Goal: Check status: Check status

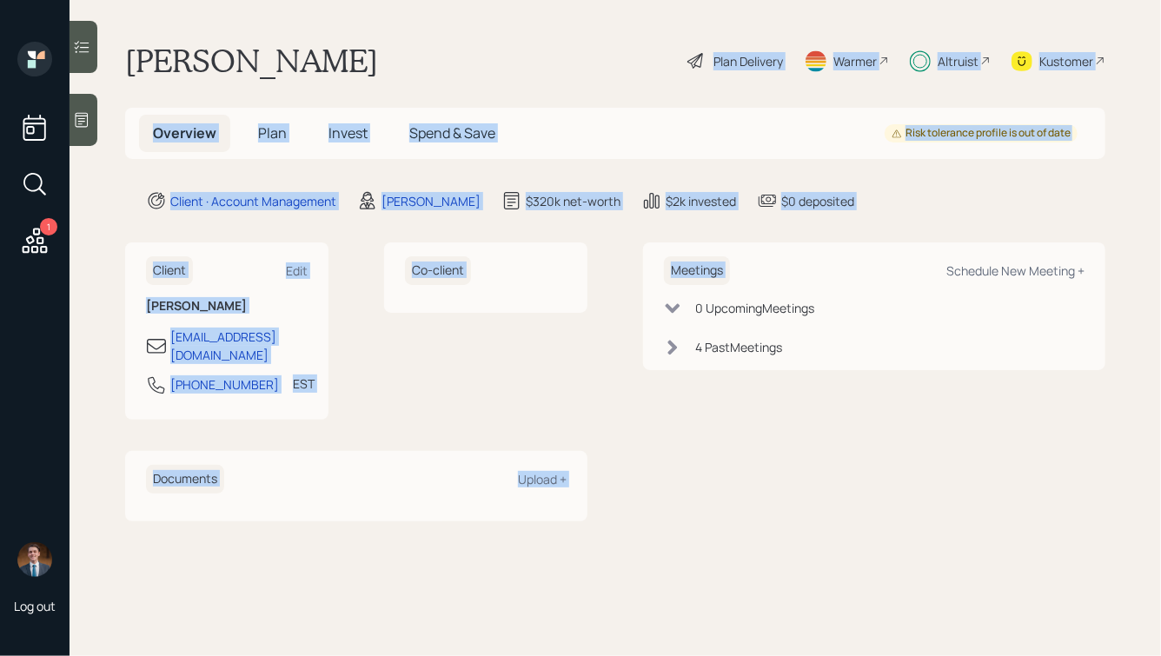
drag, startPoint x: 910, startPoint y: 233, endPoint x: 566, endPoint y: 66, distance: 381.6
click at [566, 66] on main "[PERSON_NAME] Plan Delivery Warmer Altruist Kustomer Overview Plan Invest Spend…" at bounding box center [615, 328] width 1091 height 656
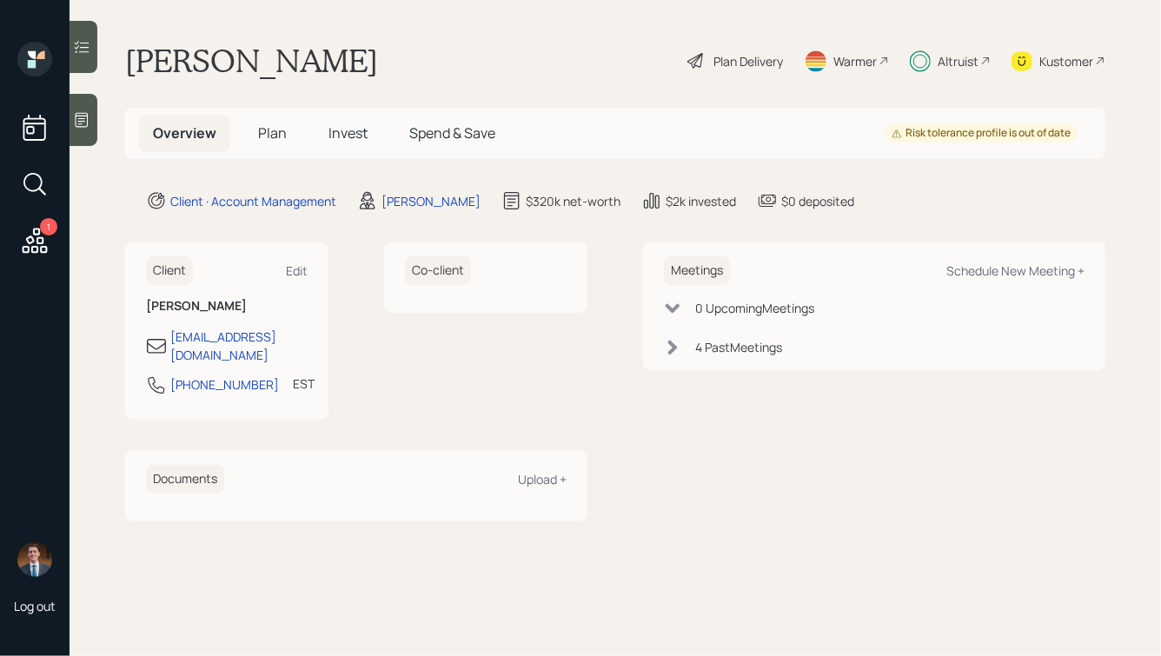
click at [566, 66] on div "[PERSON_NAME] Plan Delivery Warmer Altruist Kustomer" at bounding box center [615, 61] width 980 height 38
click at [348, 136] on span "Invest" at bounding box center [347, 132] width 39 height 19
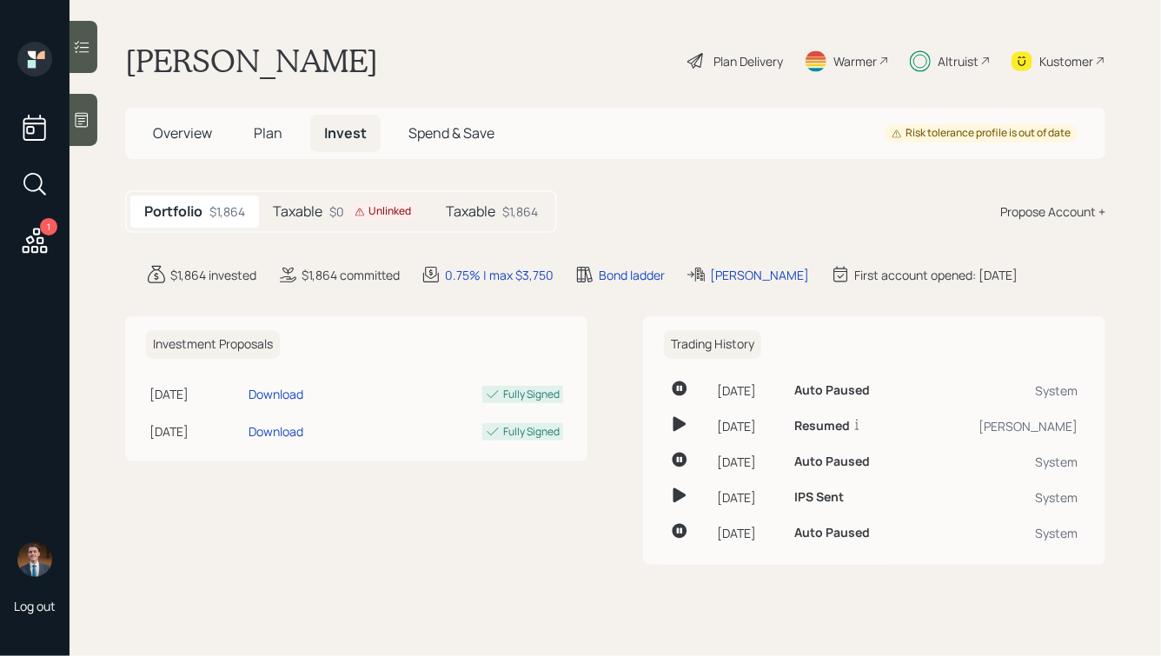
click at [325, 216] on div "Taxable $0 Unlinked" at bounding box center [345, 211] width 173 height 32
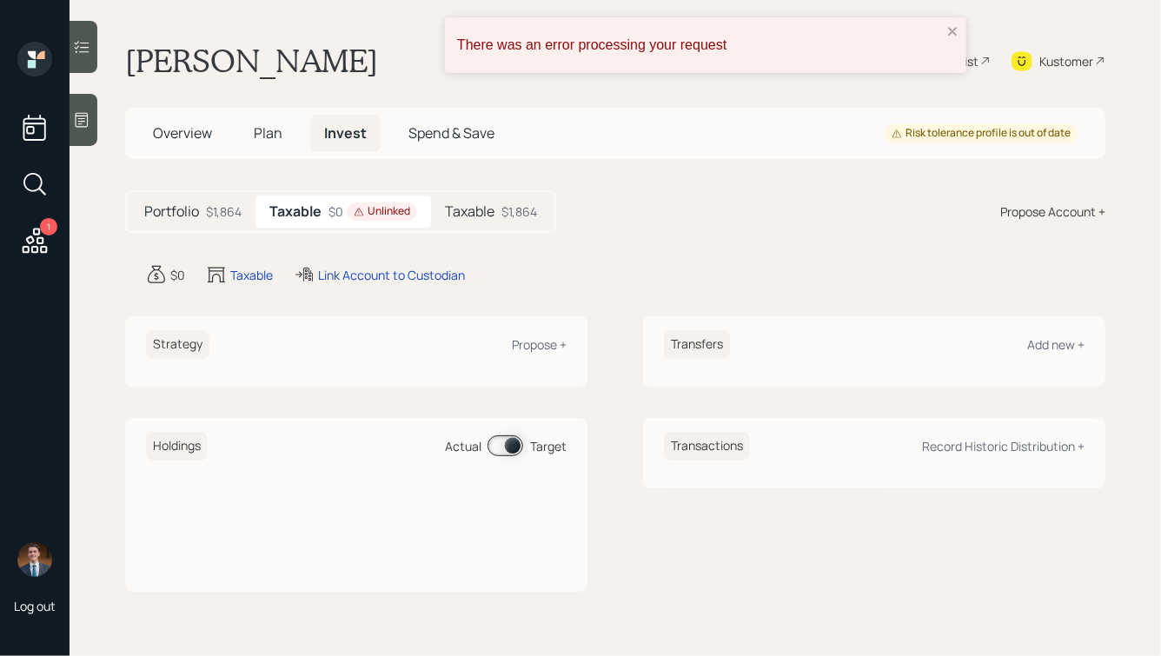
click at [459, 222] on div "Taxable $1,864" at bounding box center [491, 211] width 120 height 32
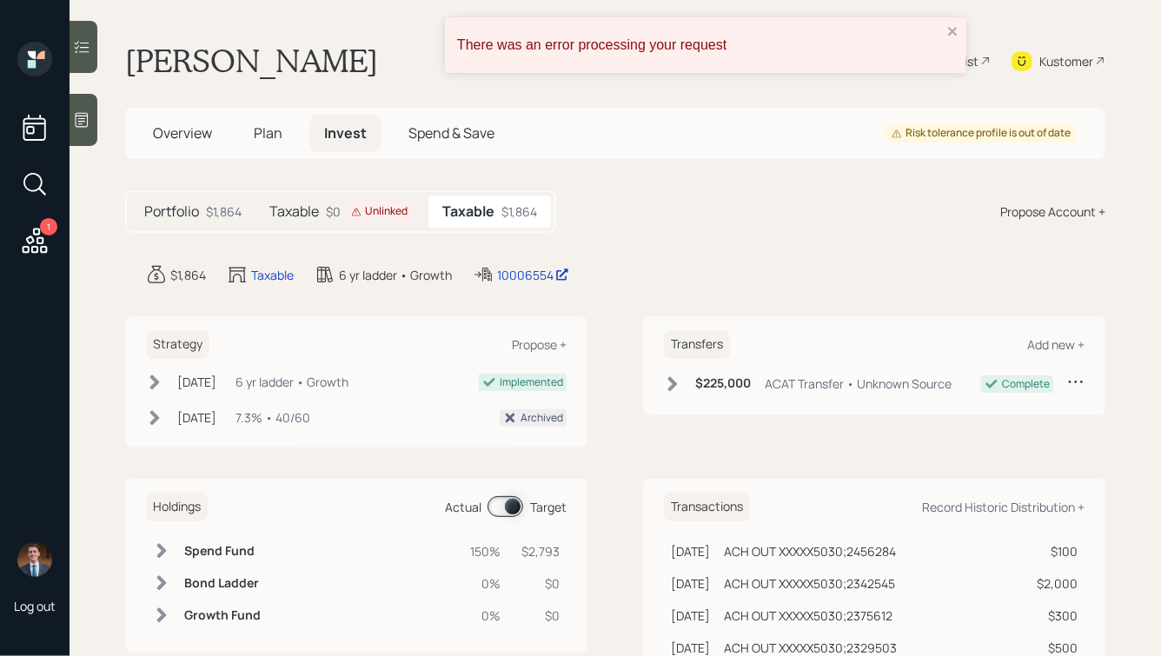
click at [175, 137] on span "Overview" at bounding box center [182, 132] width 59 height 19
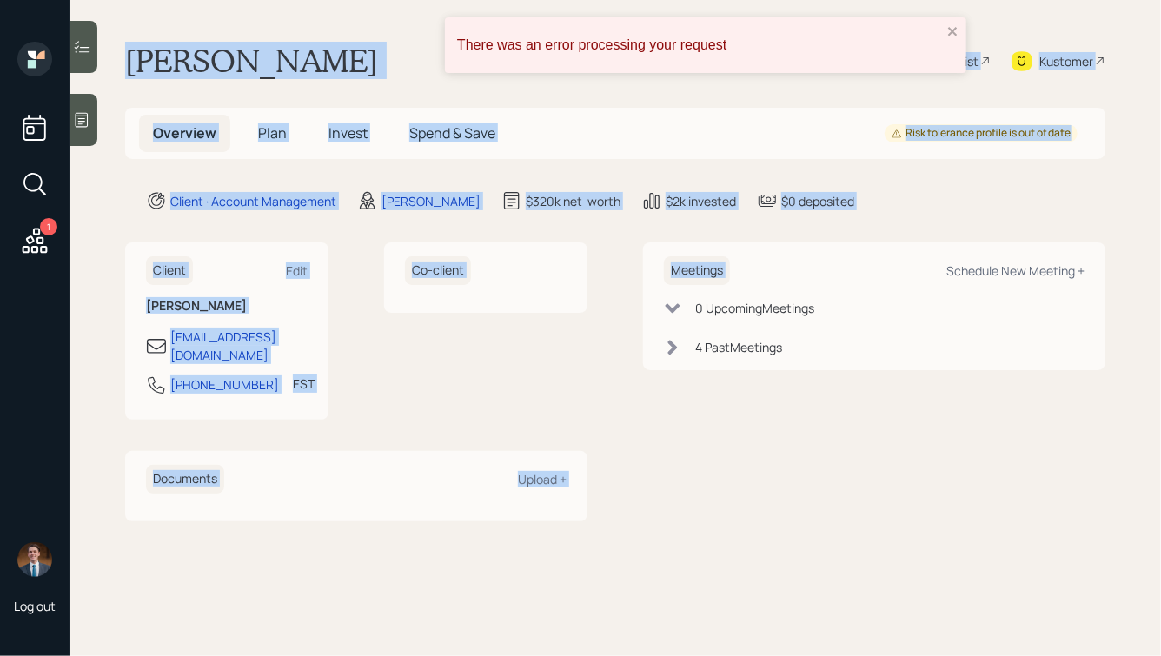
drag, startPoint x: 855, startPoint y: 214, endPoint x: 385, endPoint y: -3, distance: 517.8
click at [385, 0] on html "There was an error processing your request 1 Log out Glenn Coggins Plan Deliver…" at bounding box center [580, 328] width 1161 height 656
click at [327, 50] on div "Glenn Coggins Plan Delivery Warmer Altruist Kustomer" at bounding box center [615, 61] width 980 height 38
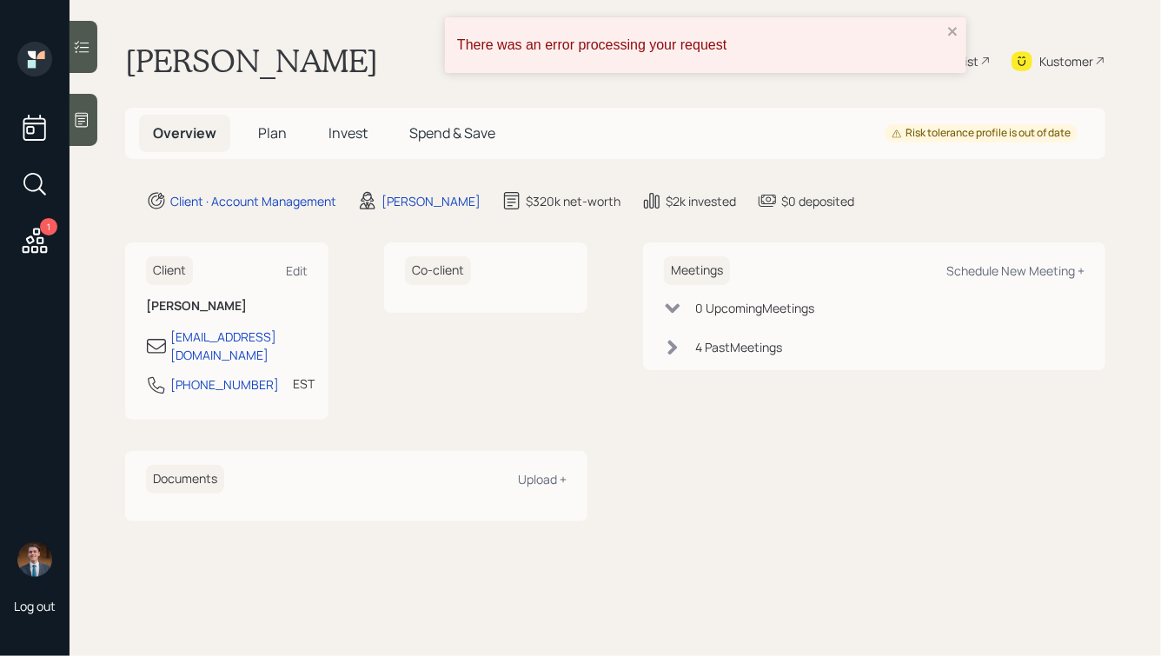
click at [265, 135] on span "Plan" at bounding box center [272, 132] width 29 height 19
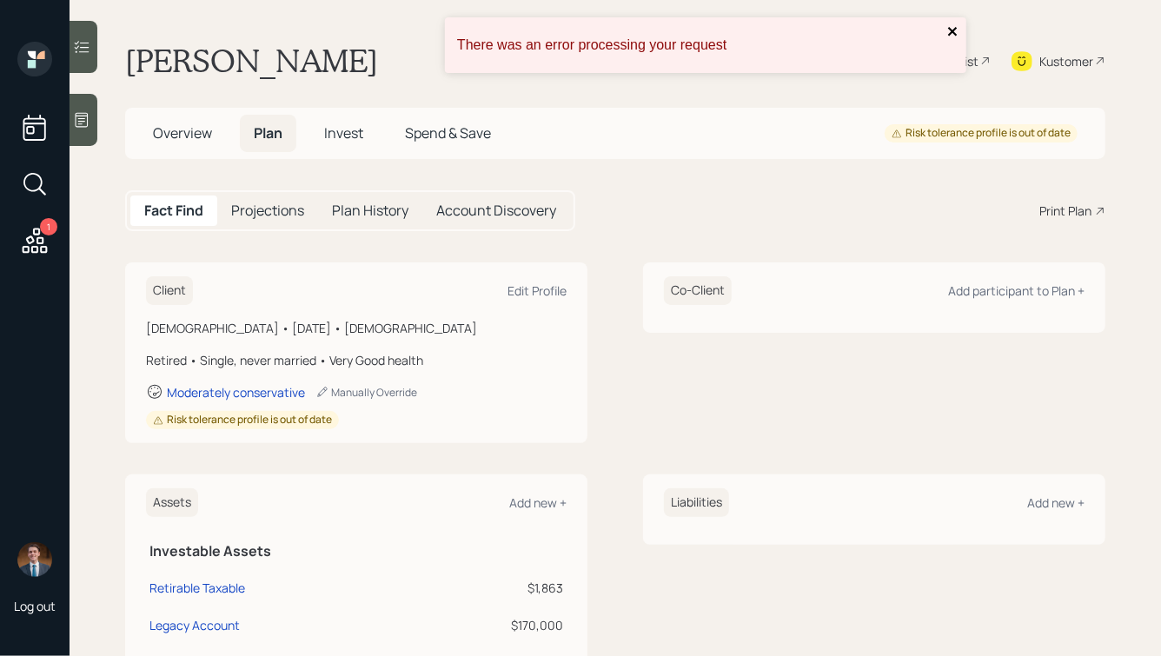
click at [957, 35] on icon "close" at bounding box center [953, 31] width 12 height 14
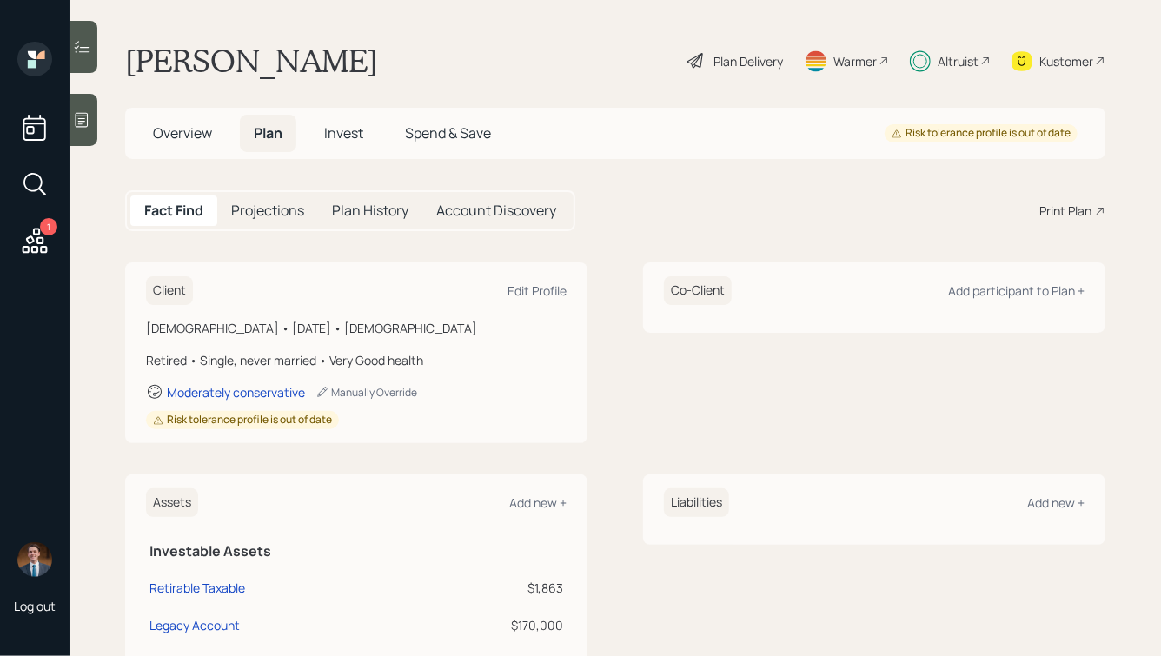
click at [949, 66] on div "Altruist" at bounding box center [957, 61] width 41 height 18
click at [341, 130] on span "Invest" at bounding box center [343, 132] width 39 height 19
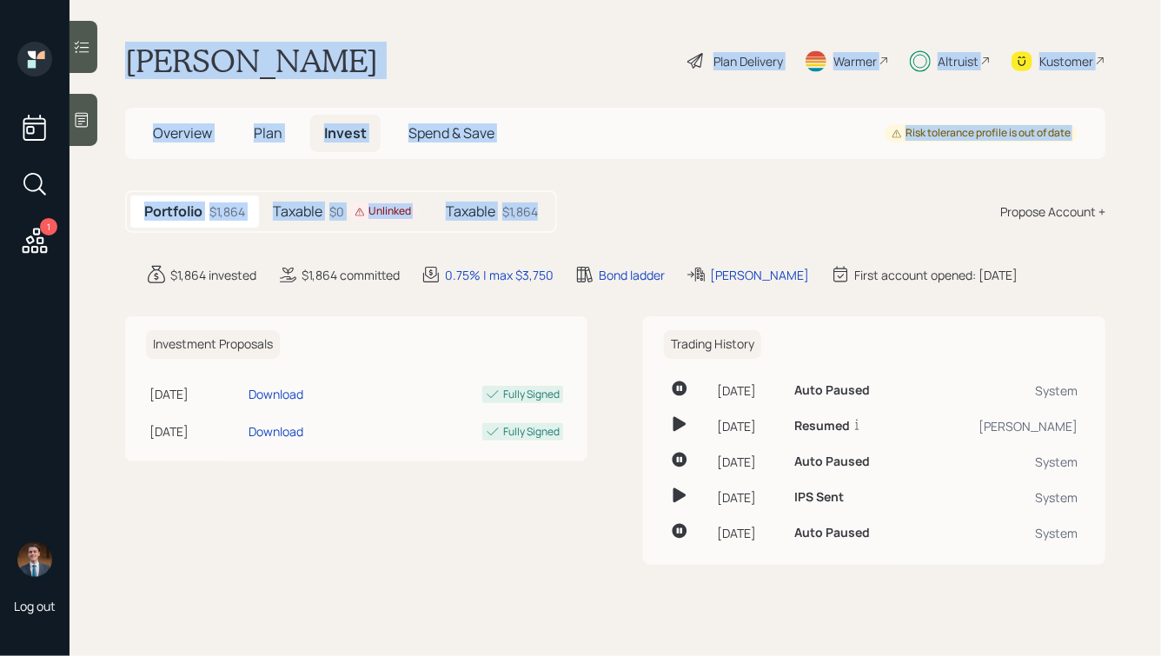
drag, startPoint x: 663, startPoint y: 221, endPoint x: 298, endPoint y: -17, distance: 435.7
click at [298, 0] on html "1 Log out Glenn Coggins Plan Delivery Warmer Altruist Kustomer Overview Plan In…" at bounding box center [580, 328] width 1161 height 656
click at [353, 49] on div "Glenn Coggins Plan Delivery Warmer Altruist Kustomer" at bounding box center [615, 61] width 980 height 38
